Goal: Communication & Community: Answer question/provide support

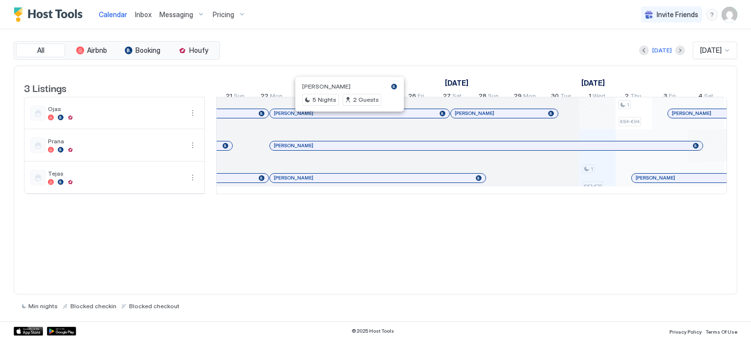
click at [345, 117] on div at bounding box center [345, 114] width 8 height 8
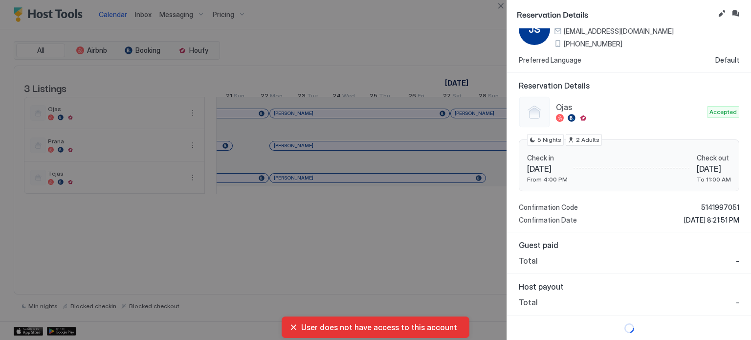
click at [407, 276] on div at bounding box center [375, 170] width 751 height 340
click at [139, 6] on div at bounding box center [375, 170] width 751 height 340
click at [143, 15] on div at bounding box center [375, 170] width 751 height 340
click at [504, 27] on div "Reservation Details Personal Details JS [PERSON_NAME] [EMAIL_ADDRESS][DOMAIN_NA…" at bounding box center [375, 170] width 751 height 340
click at [501, 7] on button "Close" at bounding box center [501, 6] width 12 height 12
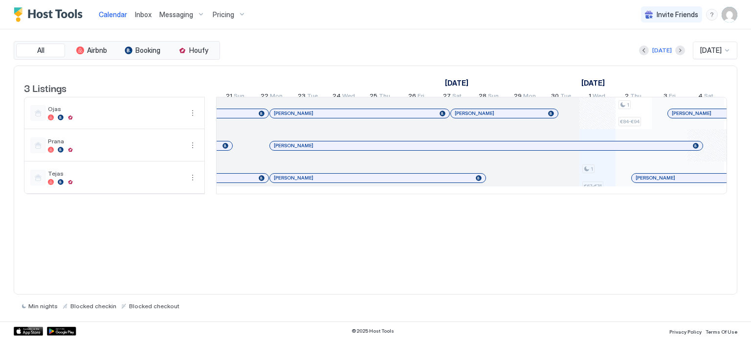
click at [137, 18] on span "Inbox" at bounding box center [143, 14] width 17 height 8
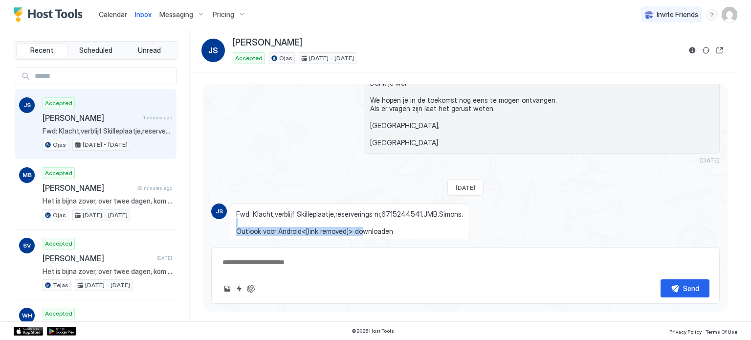
drag, startPoint x: 278, startPoint y: 207, endPoint x: 360, endPoint y: 223, distance: 83.2
click at [360, 223] on div "Fwd: Klacht,verblijf Skilleplaatje,reserverings nr,6715244541.JMB.Simons. Outlo…" at bounding box center [350, 222] width 240 height 39
click at [397, 221] on span "Fwd: Klacht,verblijf Skilleplaatje,reserverings nr,6715244541.JMB.Simons. Outlo…" at bounding box center [349, 223] width 227 height 26
